Goal: Communication & Community: Answer question/provide support

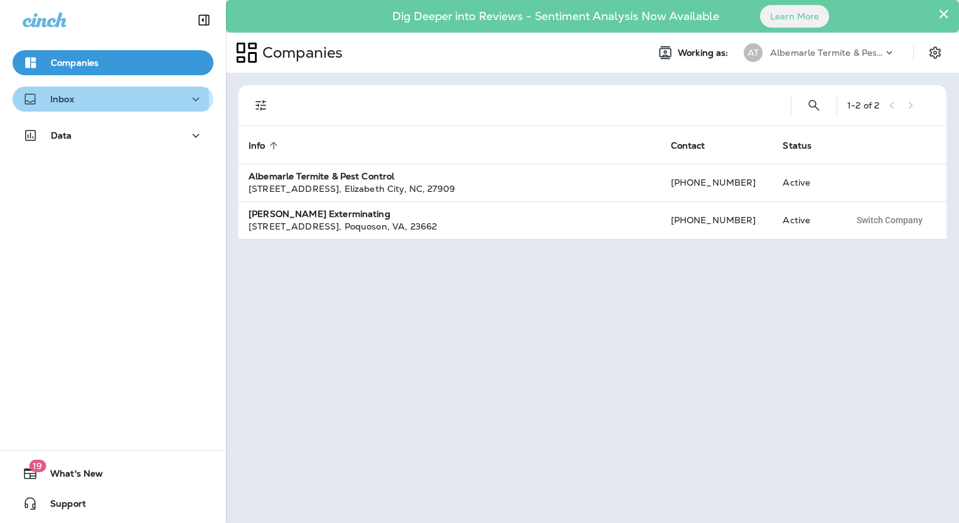
click at [79, 102] on div "Inbox" at bounding box center [113, 100] width 181 height 16
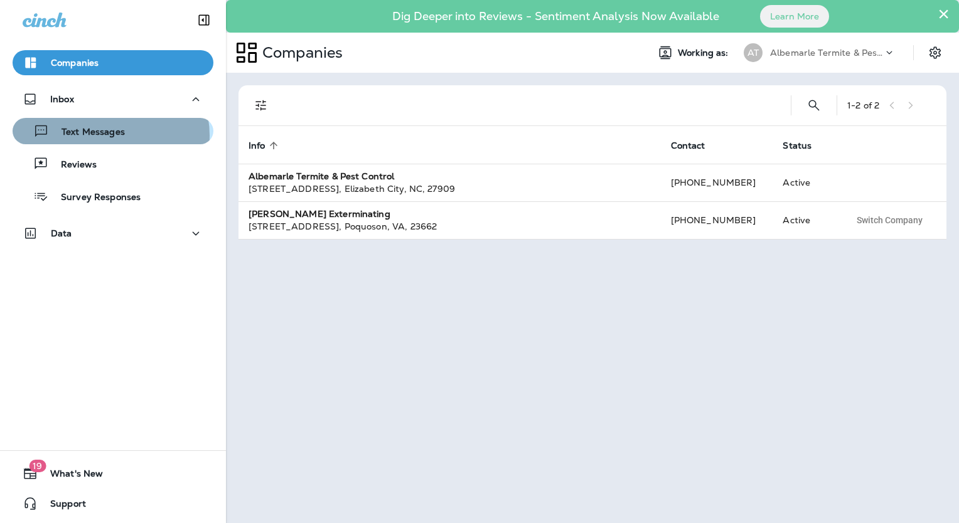
click at [109, 136] on p "Text Messages" at bounding box center [87, 133] width 76 height 12
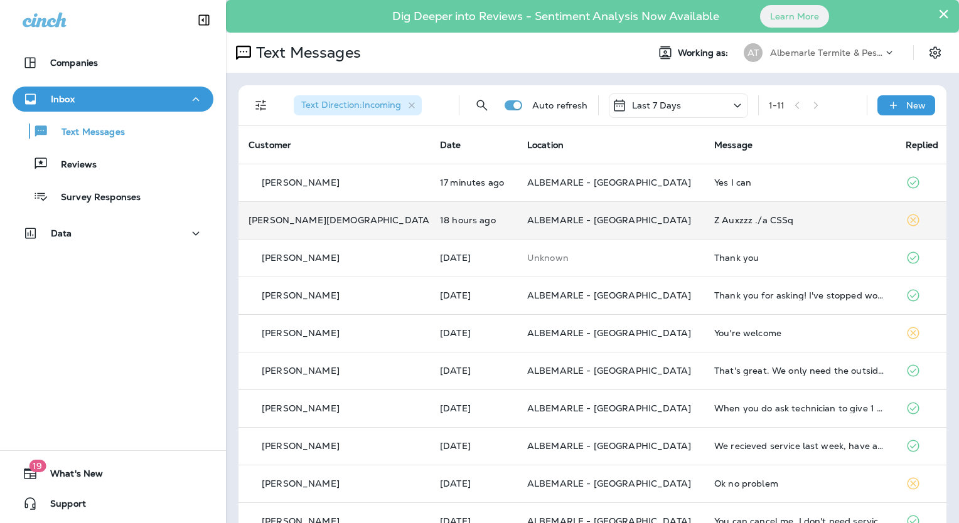
click at [339, 220] on div "[PERSON_NAME][DEMOGRAPHIC_DATA]" at bounding box center [334, 220] width 171 height 13
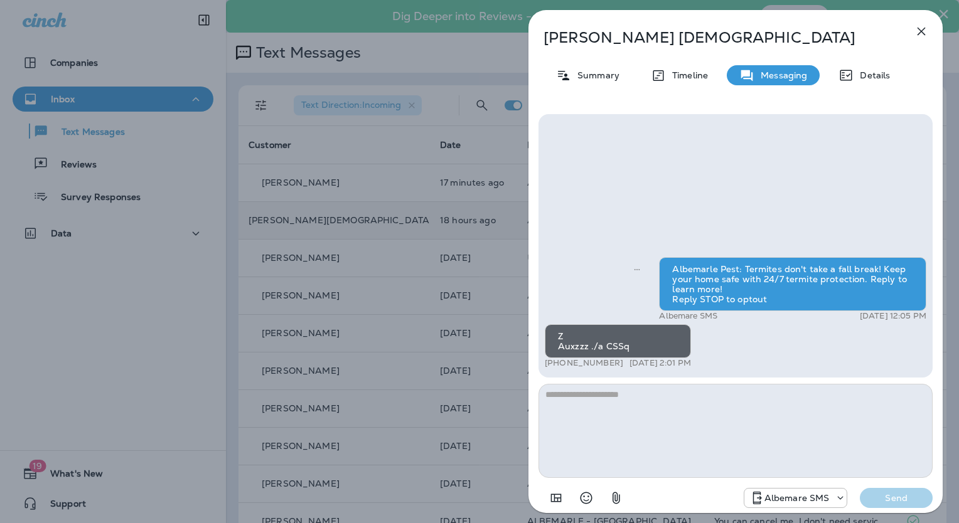
click at [76, 165] on div "[PERSON_NAME][DEMOGRAPHIC_DATA] Summary Timeline Messaging Details Albemarle Pe…" at bounding box center [479, 261] width 959 height 523
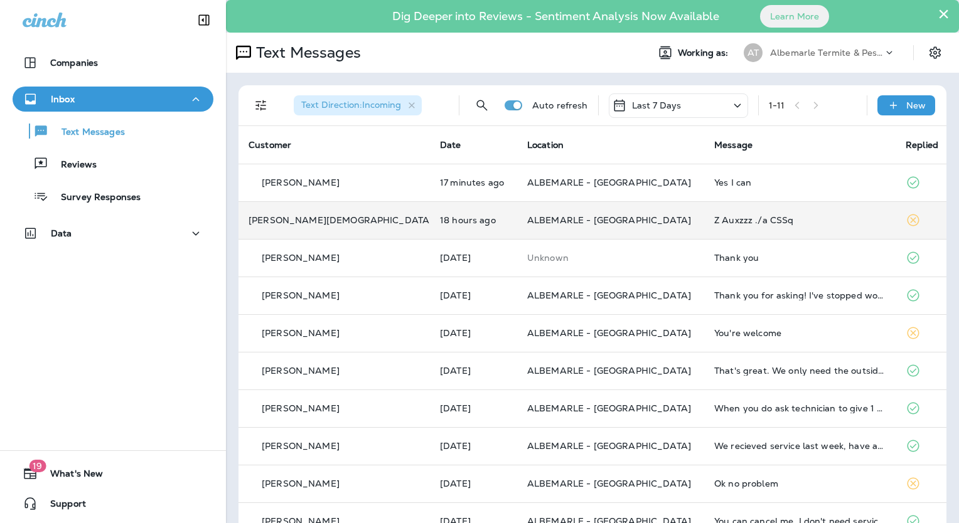
click at [76, 165] on p "Reviews" at bounding box center [72, 165] width 48 height 12
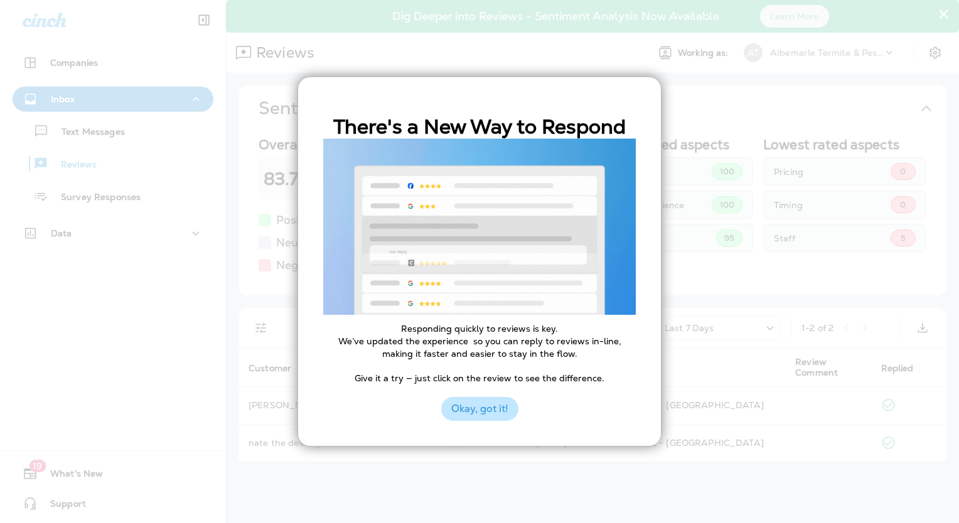
click at [500, 414] on button "Okay, got it!" at bounding box center [479, 409] width 77 height 24
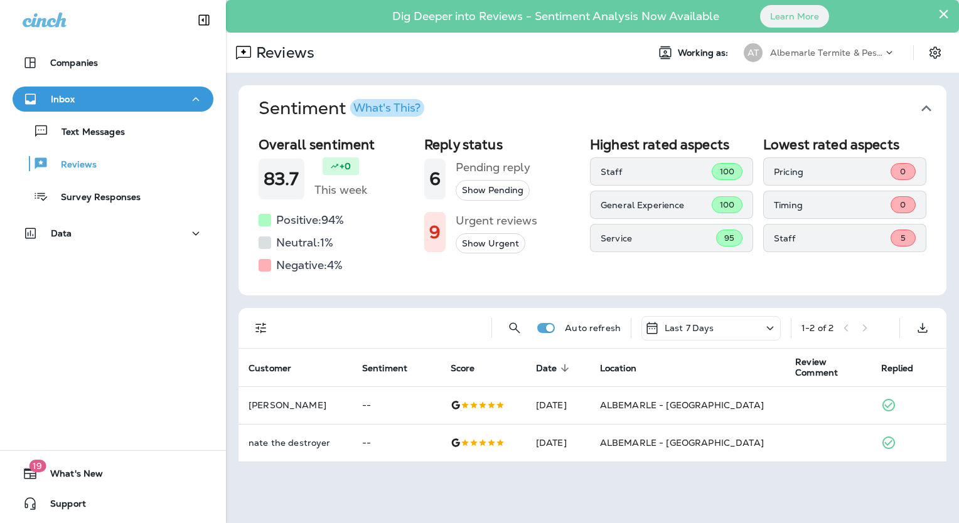
click at [907, 234] on div "5" at bounding box center [903, 238] width 25 height 17
click at [840, 56] on p "Albemarle Termite & Pest Control" at bounding box center [826, 53] width 113 height 10
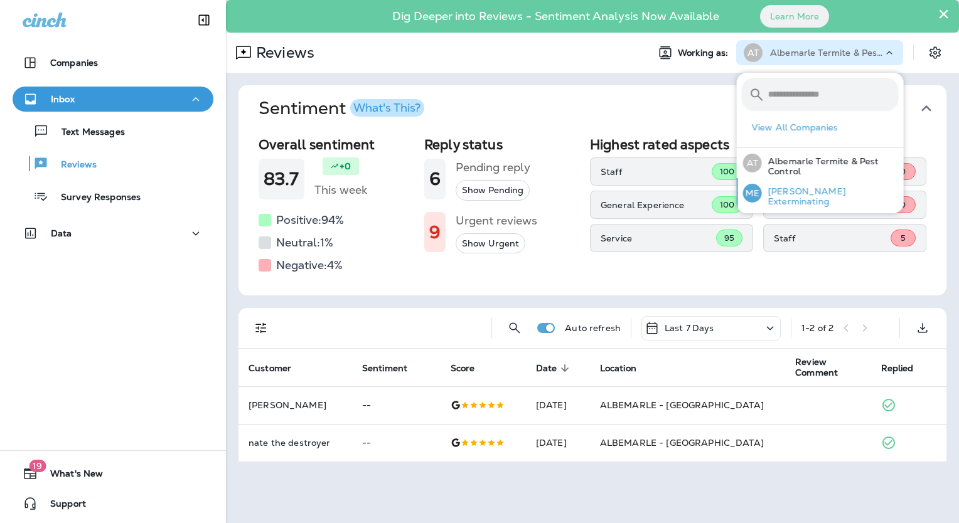
click at [808, 187] on div "ME [PERSON_NAME] Exterminating" at bounding box center [821, 193] width 166 height 30
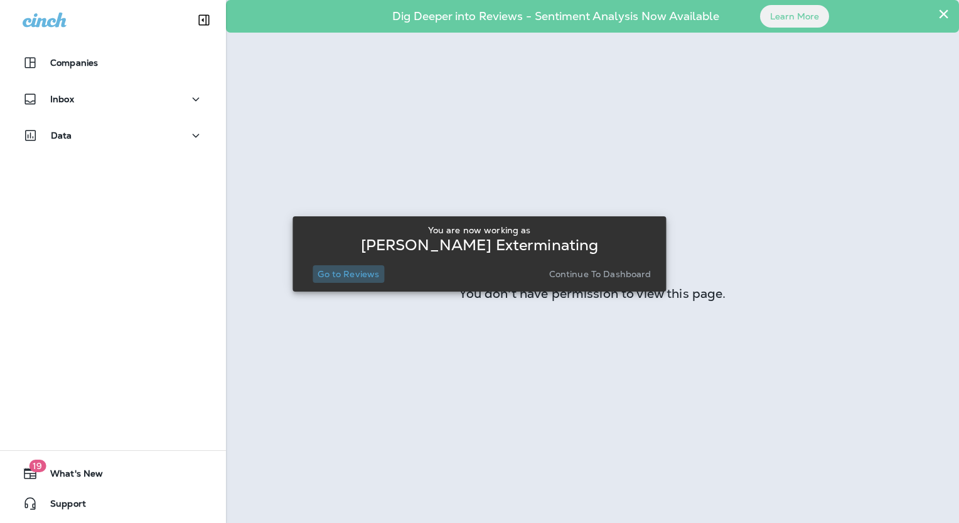
click at [350, 267] on button "Go to Reviews" at bounding box center [349, 274] width 72 height 18
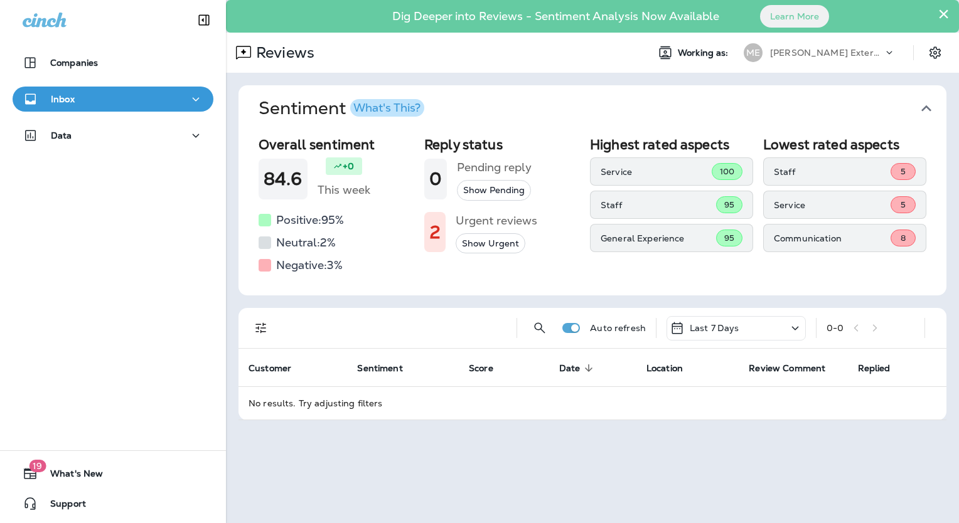
click at [791, 235] on p "Communication" at bounding box center [832, 238] width 117 height 10
click at [901, 237] on span "8" at bounding box center [903, 238] width 5 height 11
click at [188, 97] on icon "button" at bounding box center [195, 100] width 15 height 16
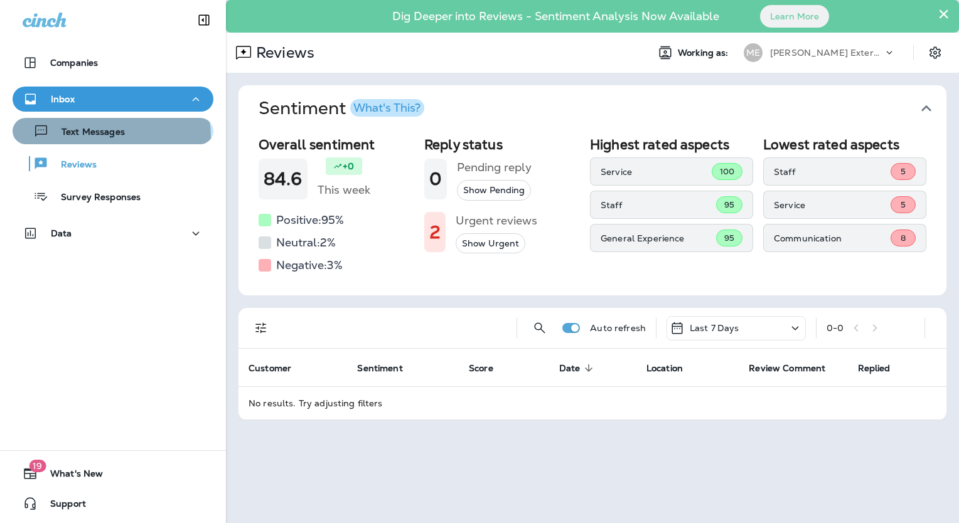
click at [110, 137] on p "Text Messages" at bounding box center [87, 133] width 76 height 12
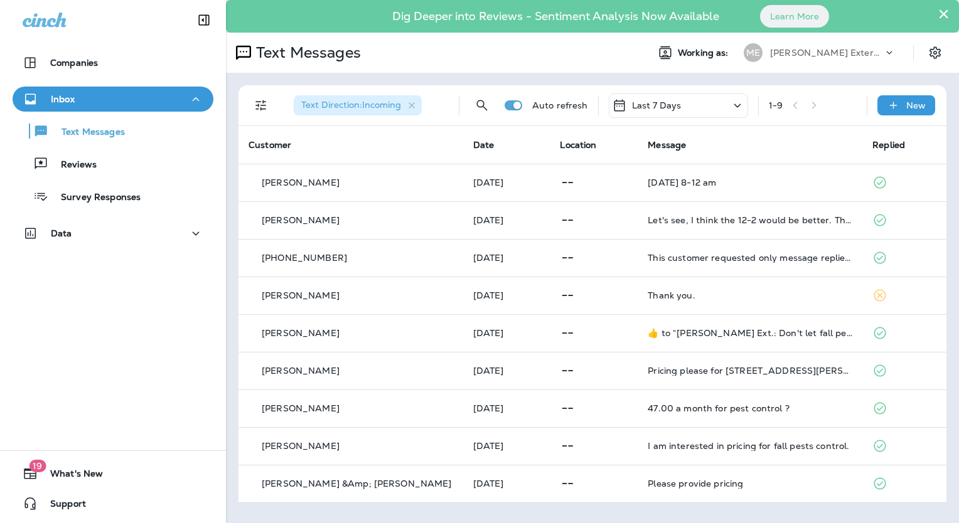
click at [821, 58] on div "[PERSON_NAME] Exterminating" at bounding box center [826, 52] width 113 height 19
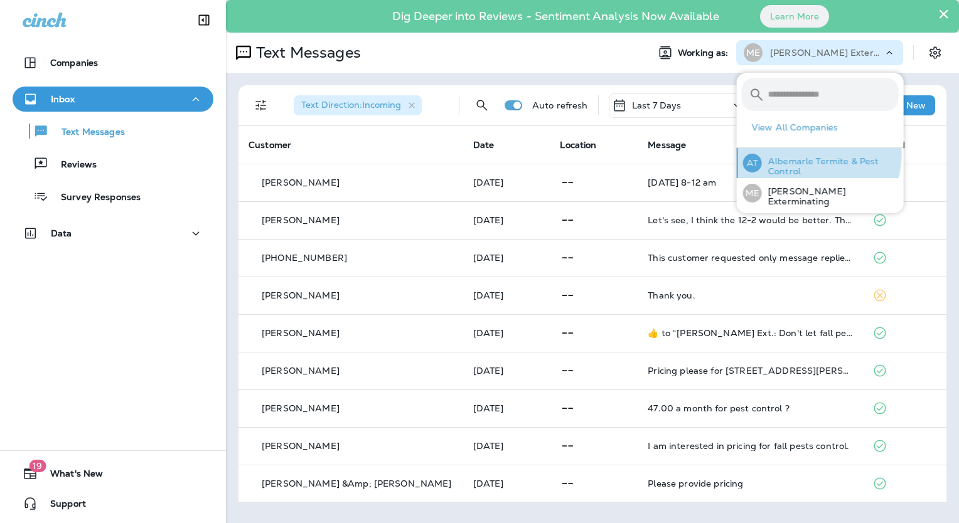
click at [813, 154] on div "AT Albemarle Termite & Pest Control" at bounding box center [821, 163] width 166 height 30
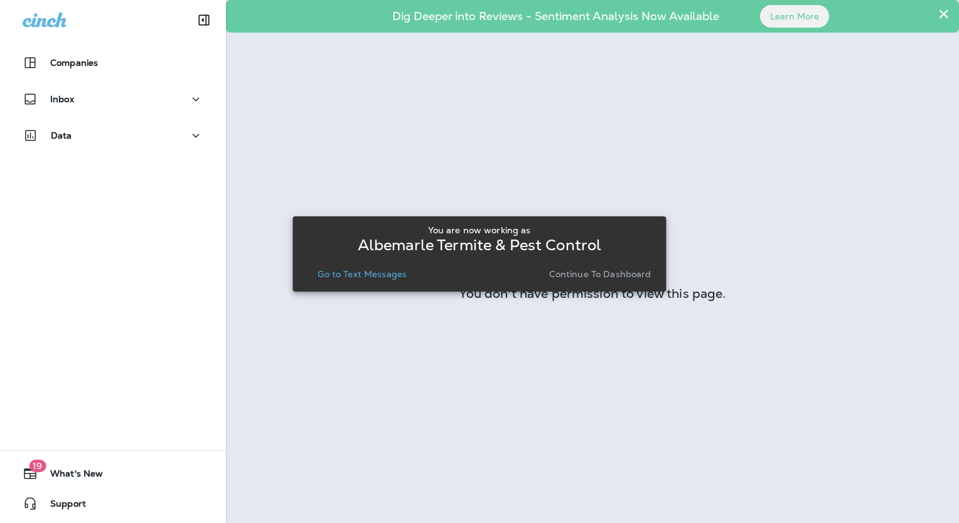
click at [377, 275] on p "Go to Text Messages" at bounding box center [362, 274] width 89 height 10
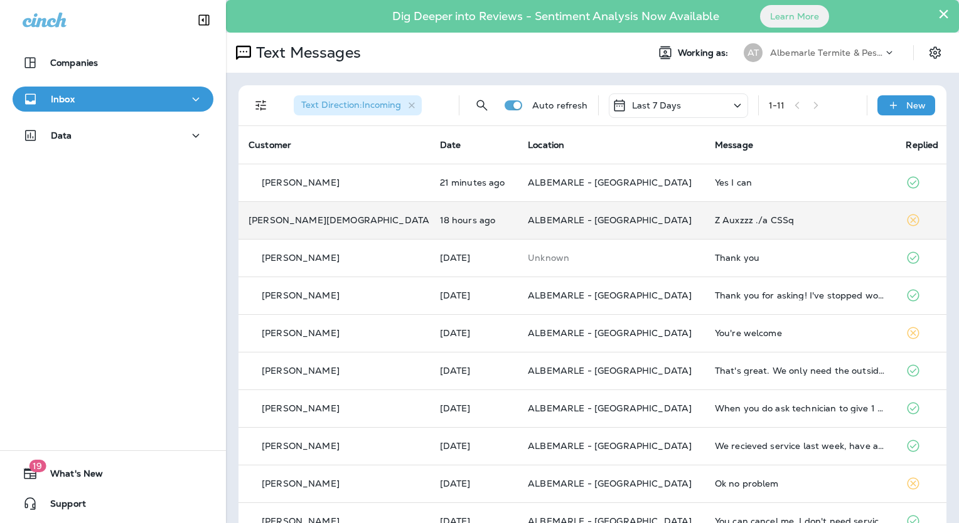
click at [289, 224] on p "[PERSON_NAME][DEMOGRAPHIC_DATA]" at bounding box center [341, 220] width 184 height 10
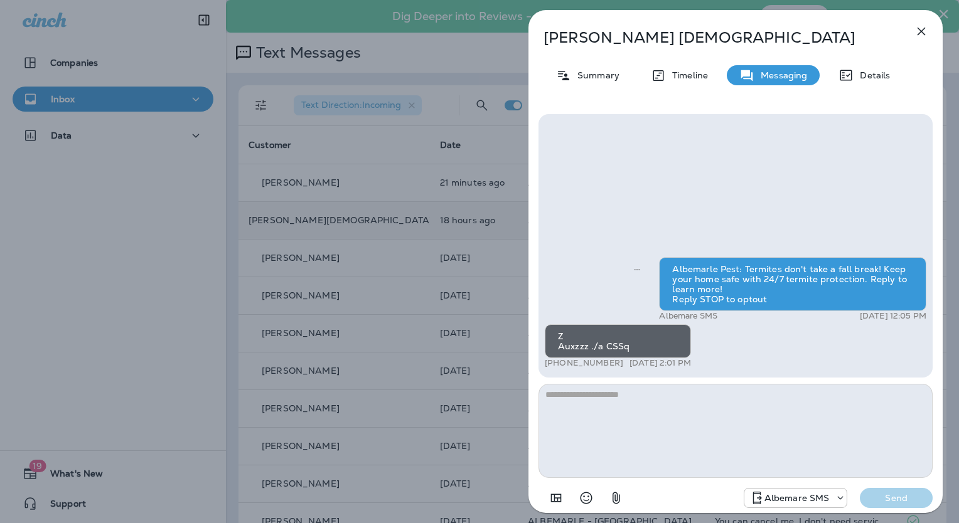
click at [929, 29] on button "button" at bounding box center [921, 31] width 25 height 25
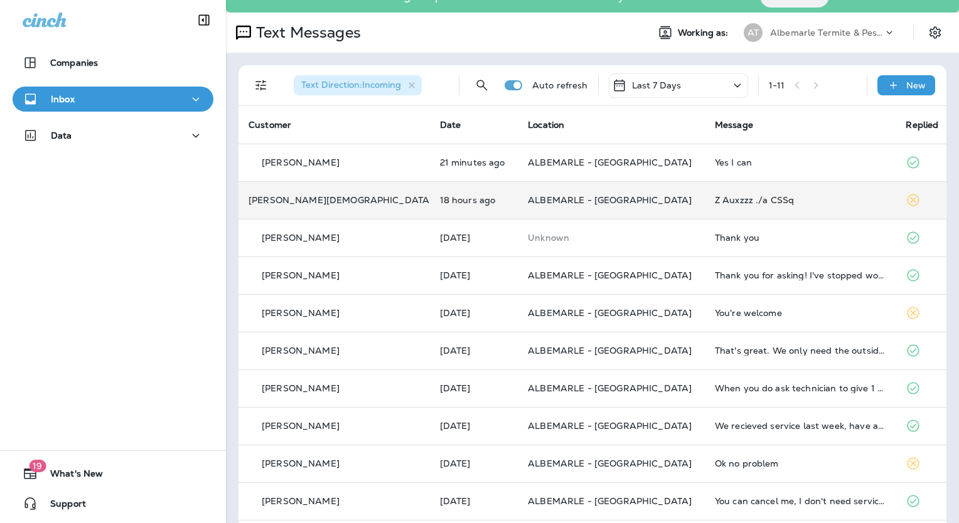
scroll to position [22, 0]
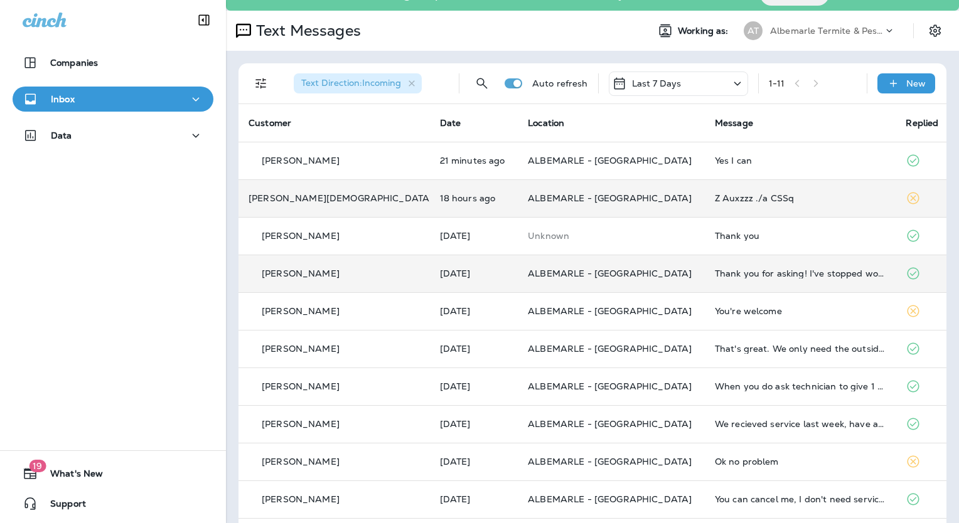
click at [290, 275] on p "[PERSON_NAME]" at bounding box center [301, 274] width 78 height 10
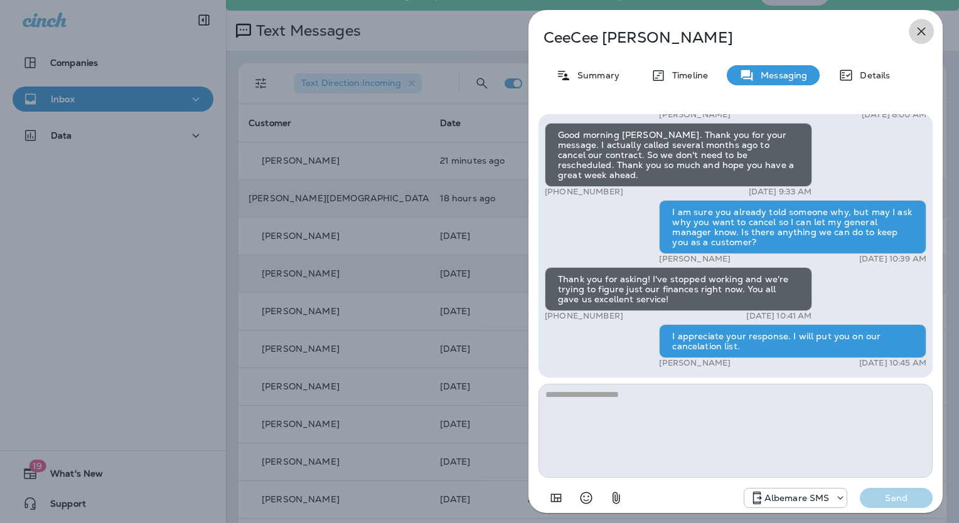
click at [916, 31] on icon "button" at bounding box center [921, 31] width 15 height 15
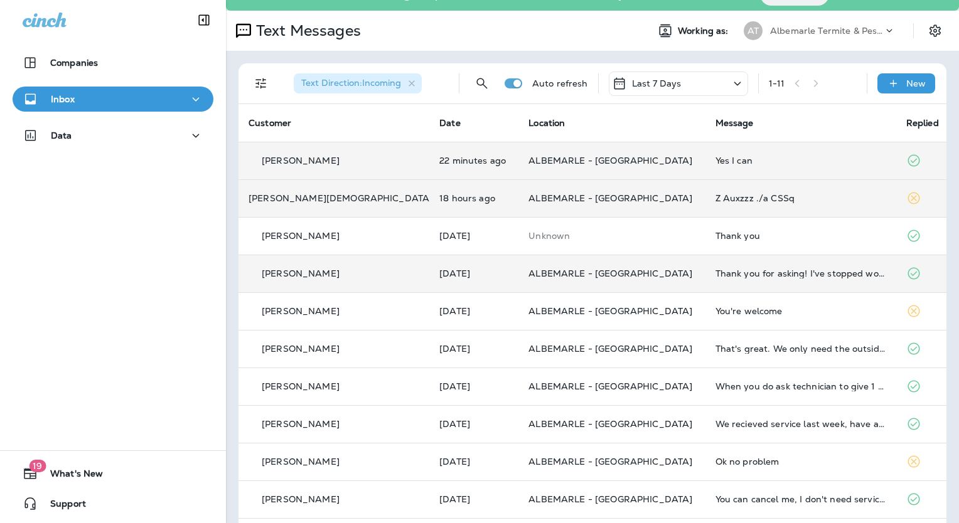
click at [276, 159] on p "[PERSON_NAME]" at bounding box center [301, 161] width 78 height 10
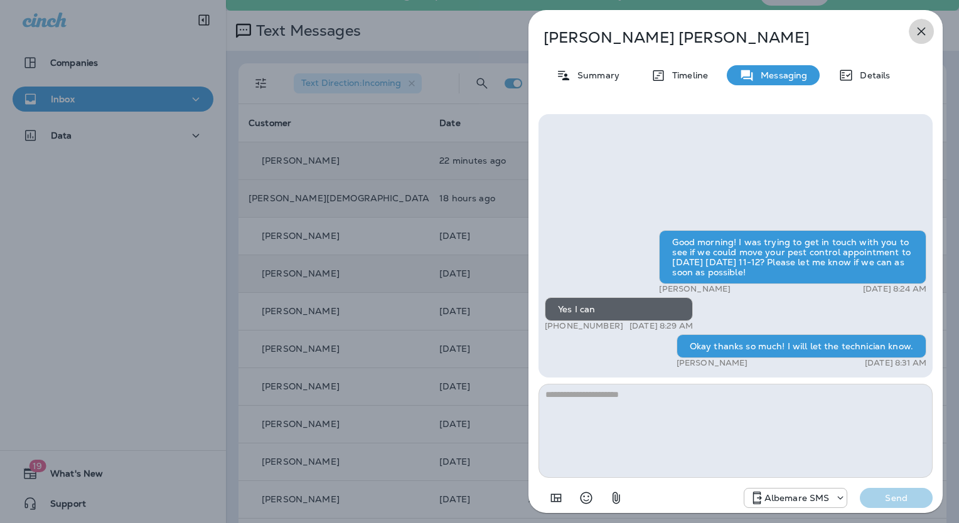
click at [921, 26] on icon "button" at bounding box center [921, 31] width 15 height 15
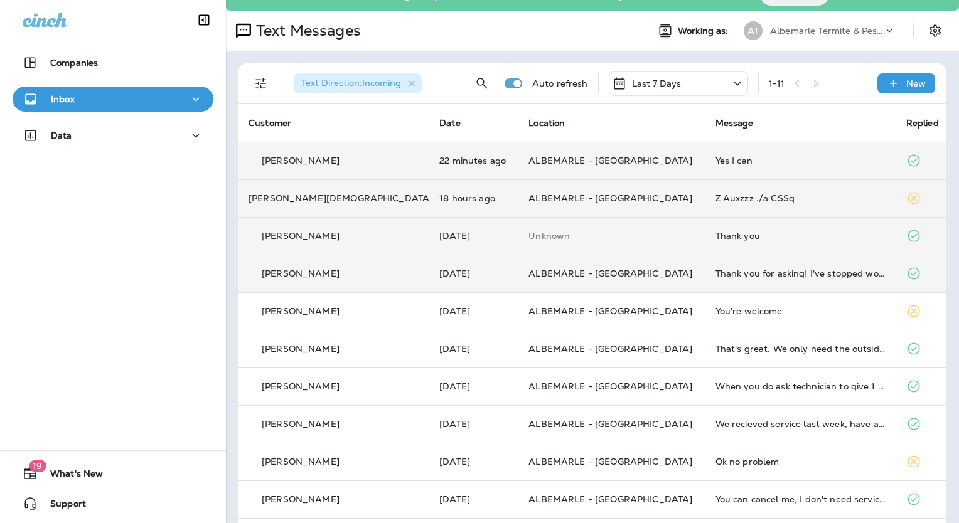
click at [292, 235] on p "[PERSON_NAME]" at bounding box center [301, 236] width 78 height 10
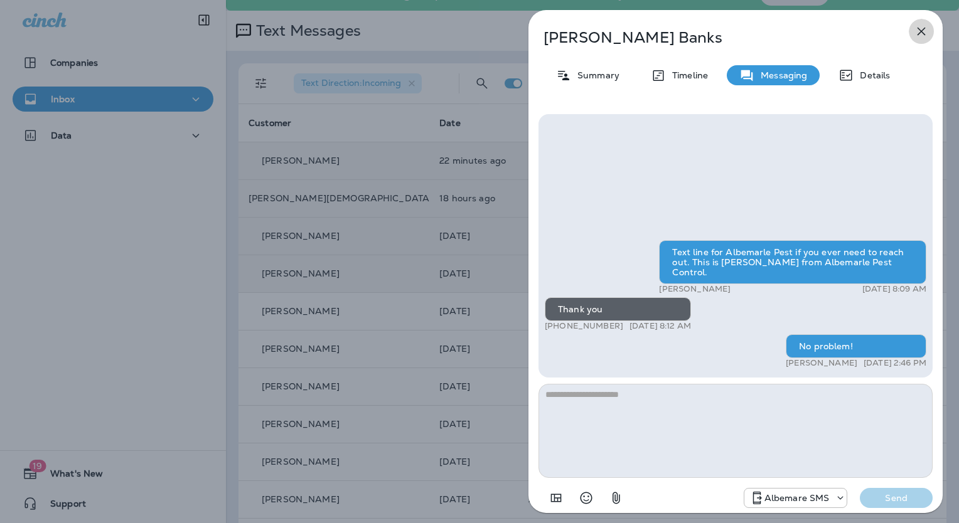
click at [921, 31] on icon "button" at bounding box center [922, 32] width 8 height 8
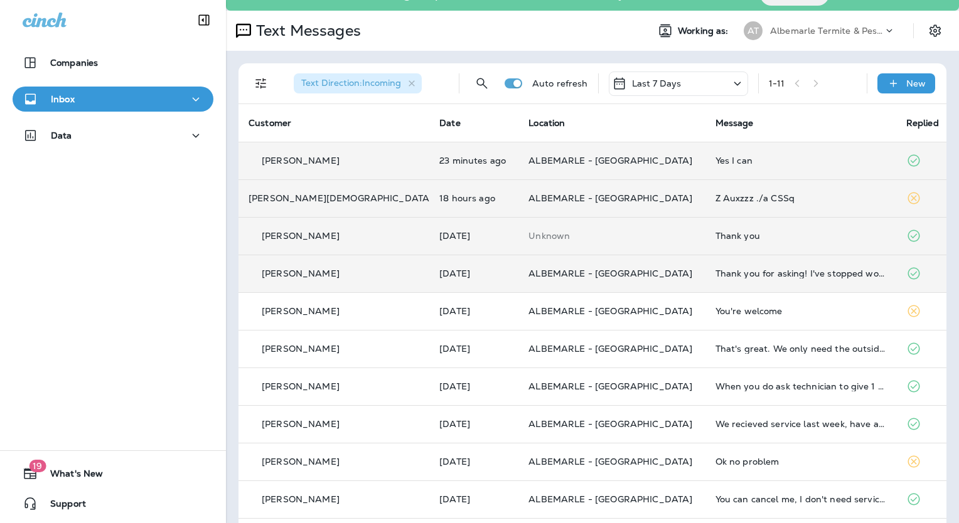
scroll to position [67, 0]
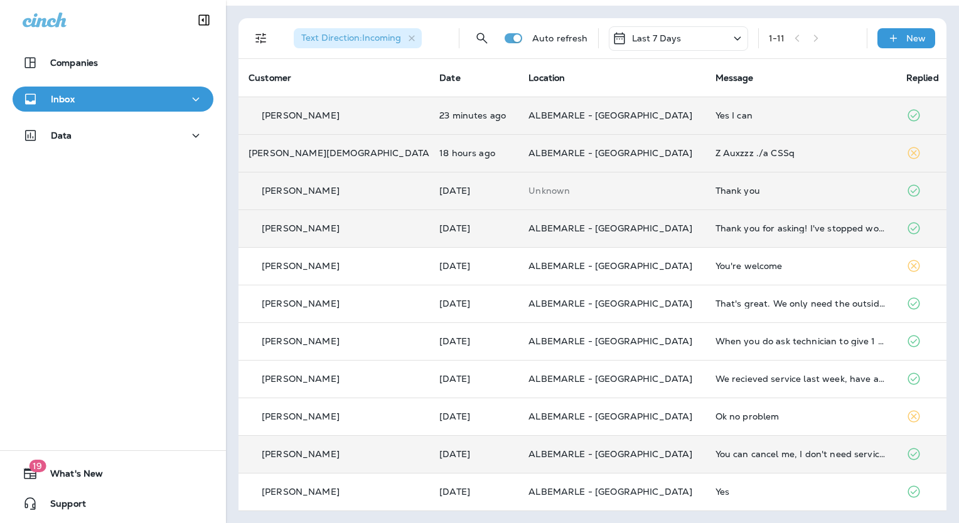
click at [295, 455] on p "[PERSON_NAME]" at bounding box center [301, 454] width 78 height 10
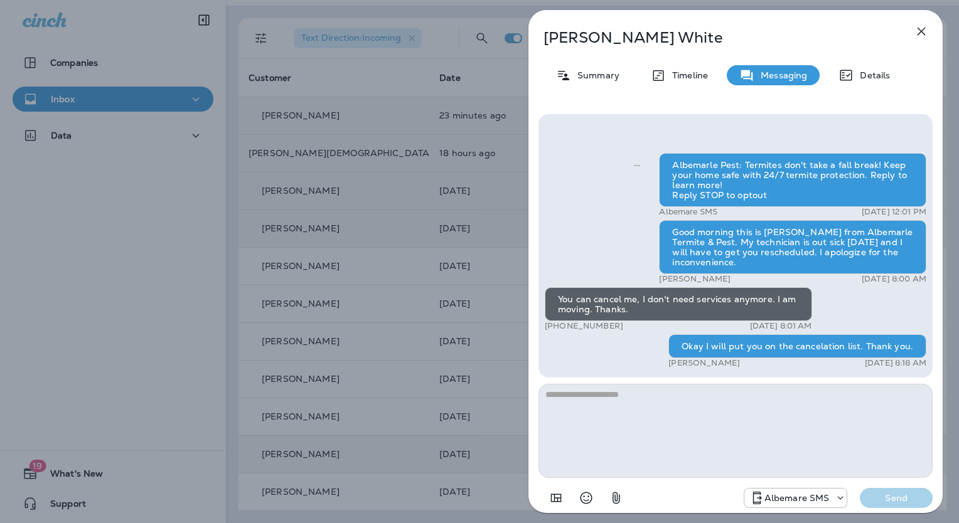
click at [926, 33] on icon "button" at bounding box center [921, 31] width 15 height 15
